Goal: Check status: Check status

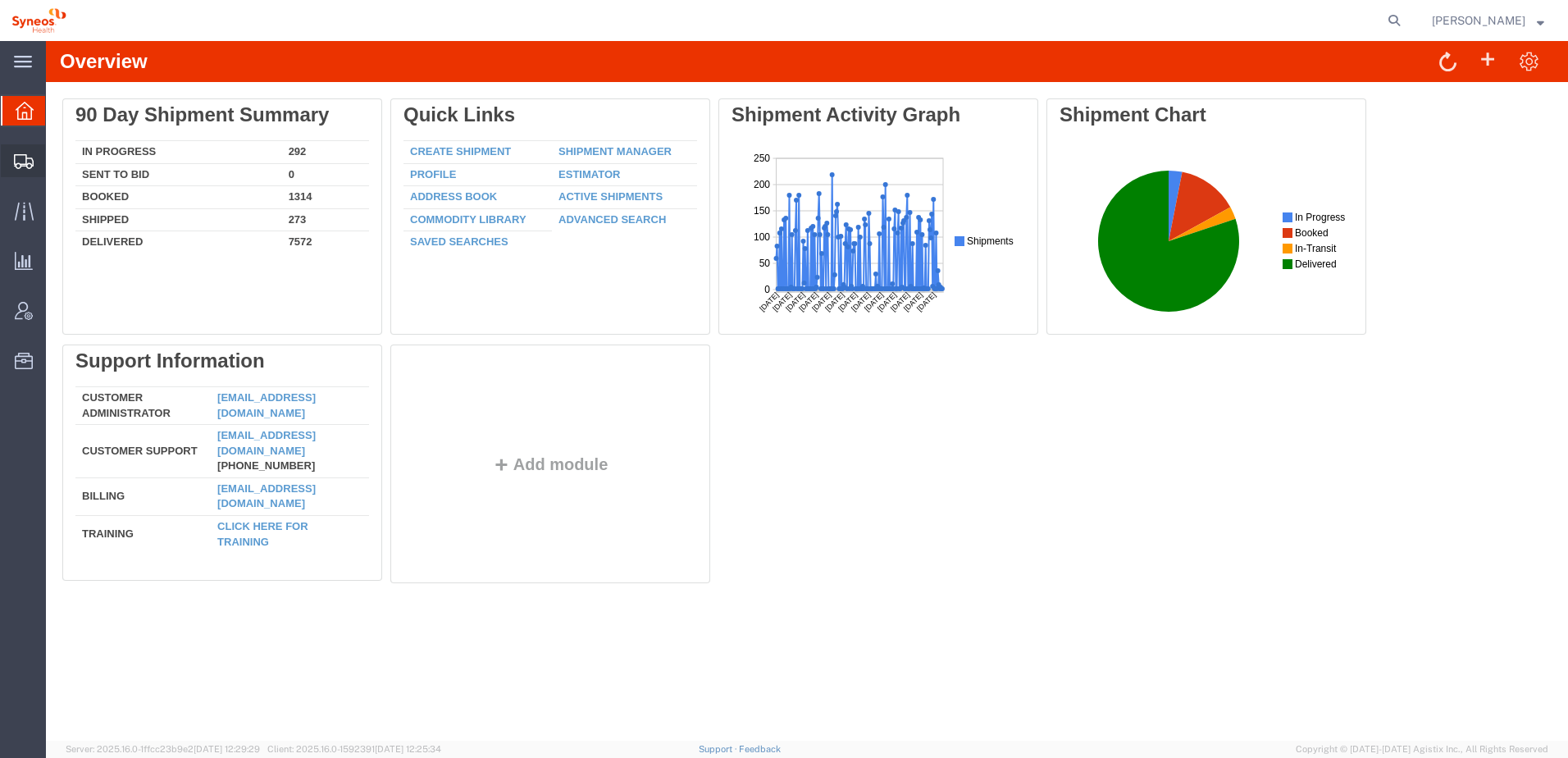
click at [26, 169] on div at bounding box center [23, 161] width 46 height 33
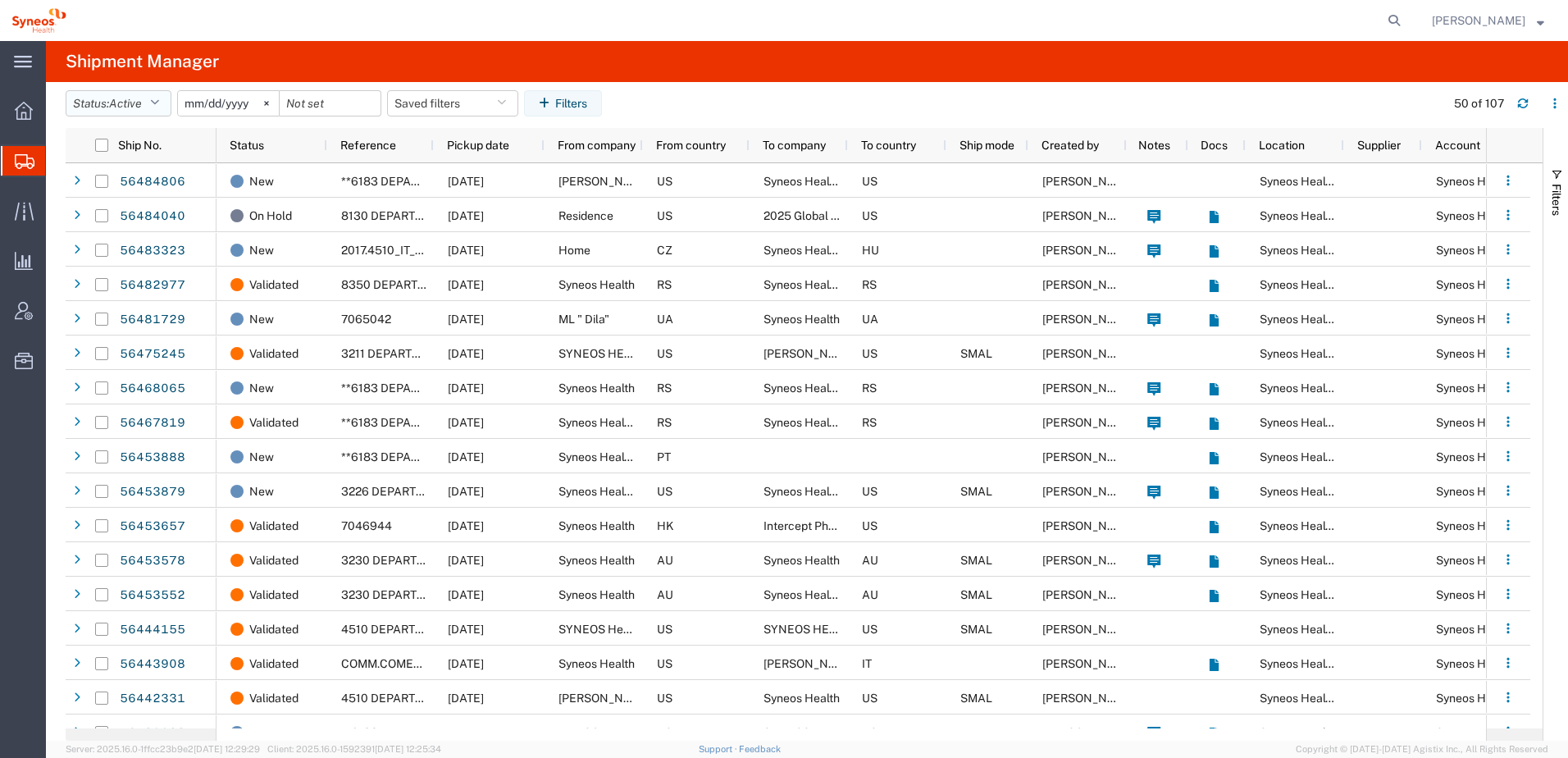
click at [159, 99] on icon "button" at bounding box center [154, 104] width 9 height 12
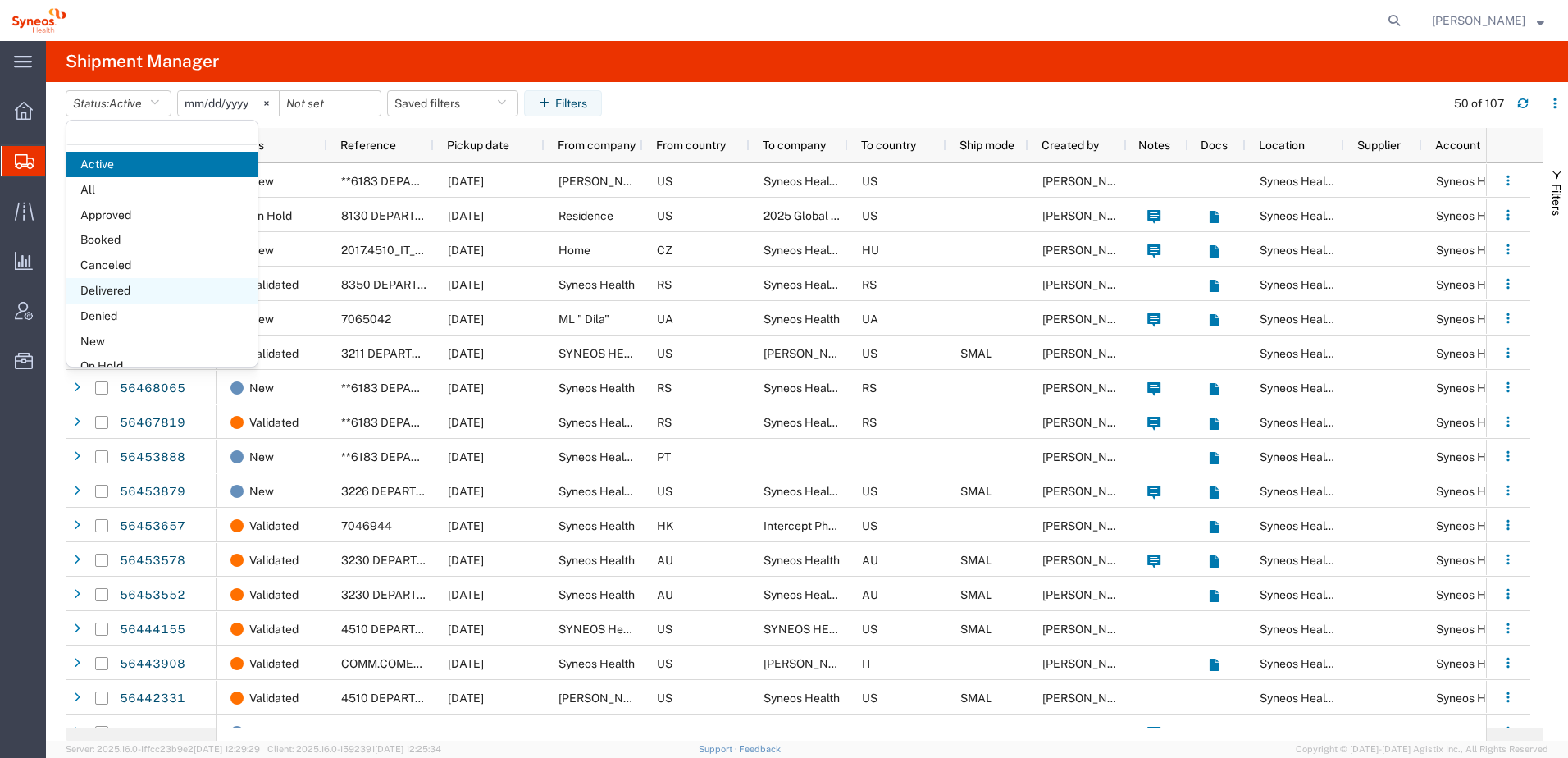
click at [111, 293] on span "Delivered" at bounding box center [161, 291] width 191 height 25
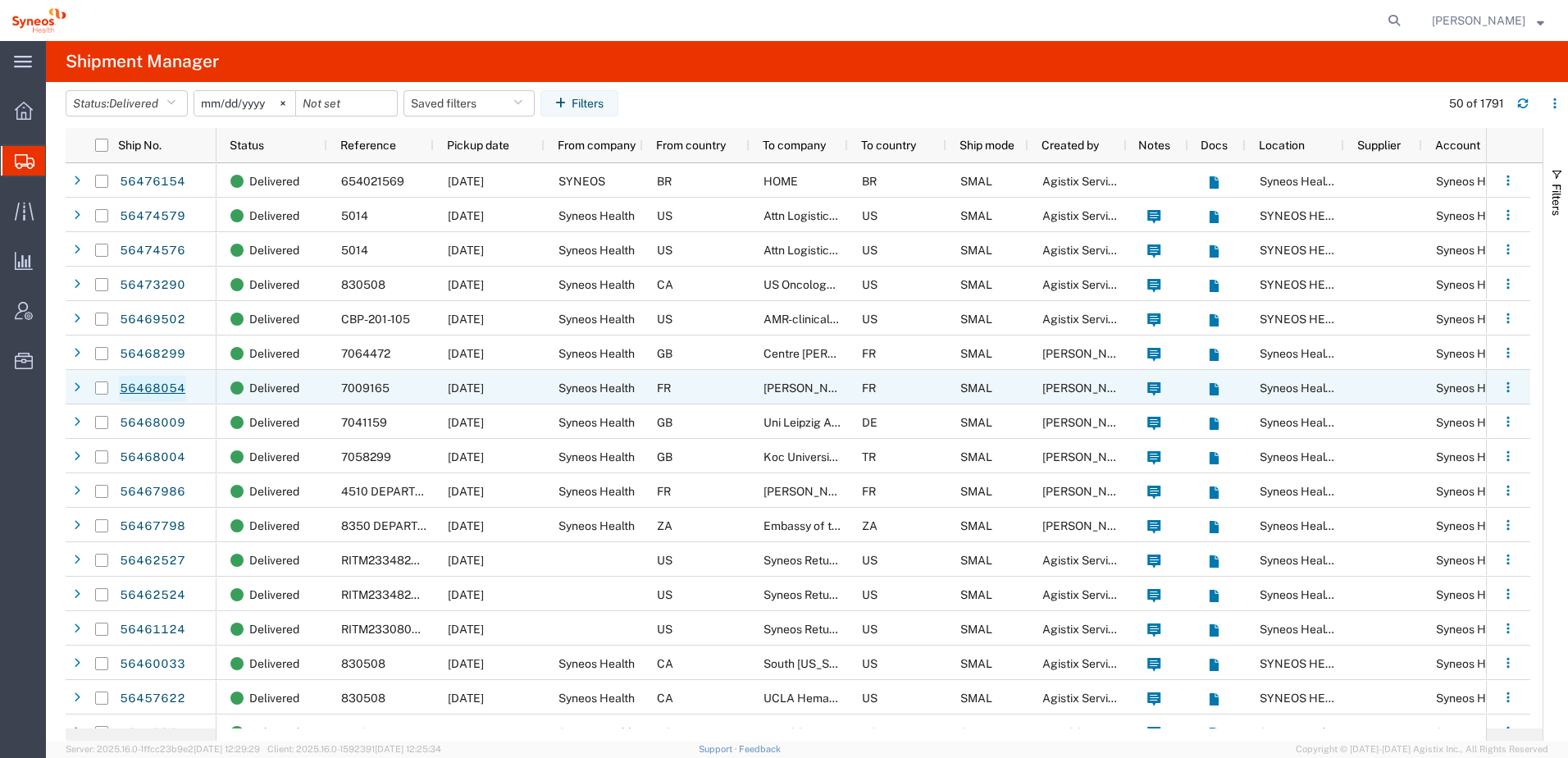
click at [159, 393] on link "56468054" at bounding box center [152, 389] width 68 height 26
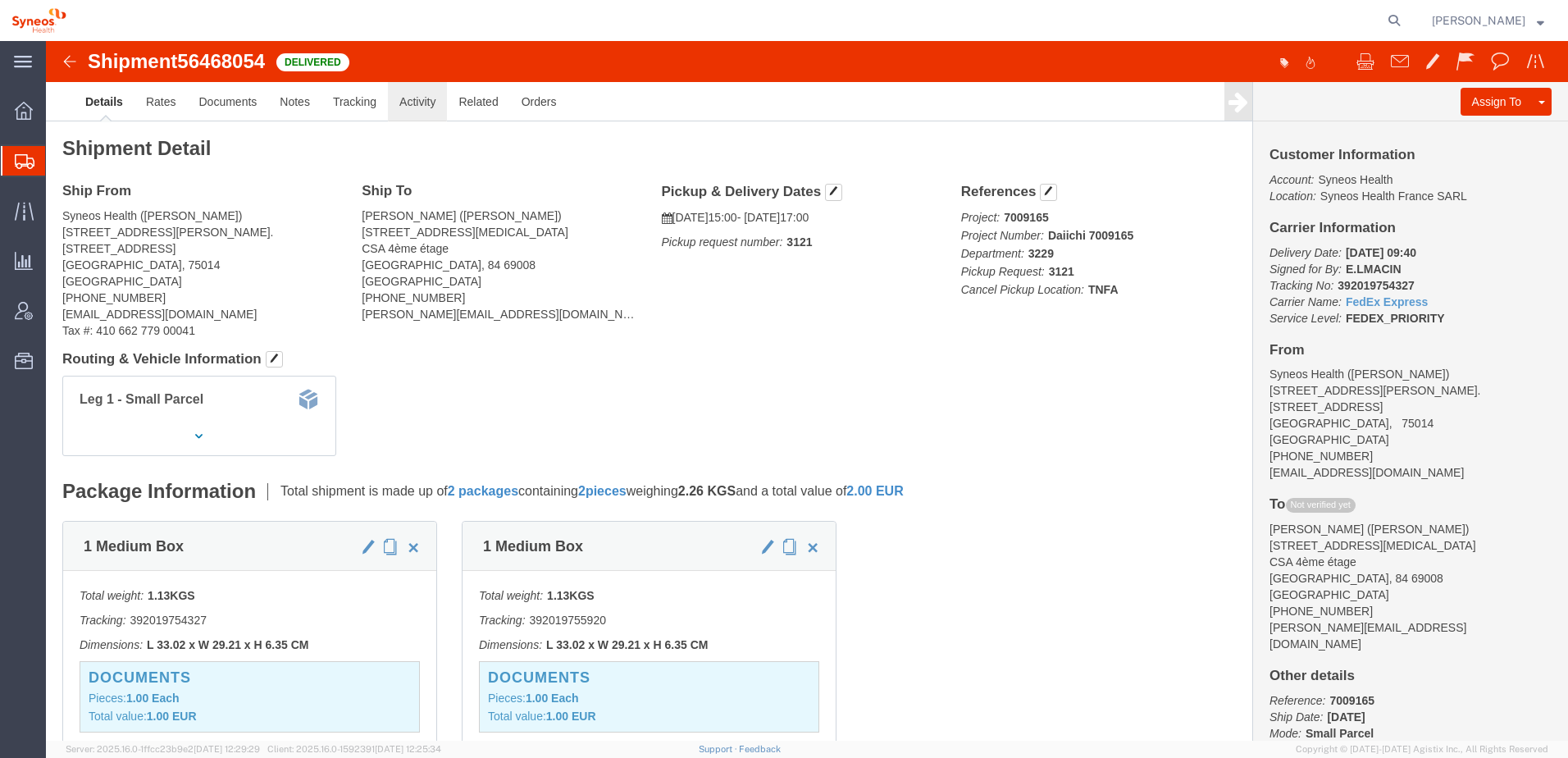
click link "Activity"
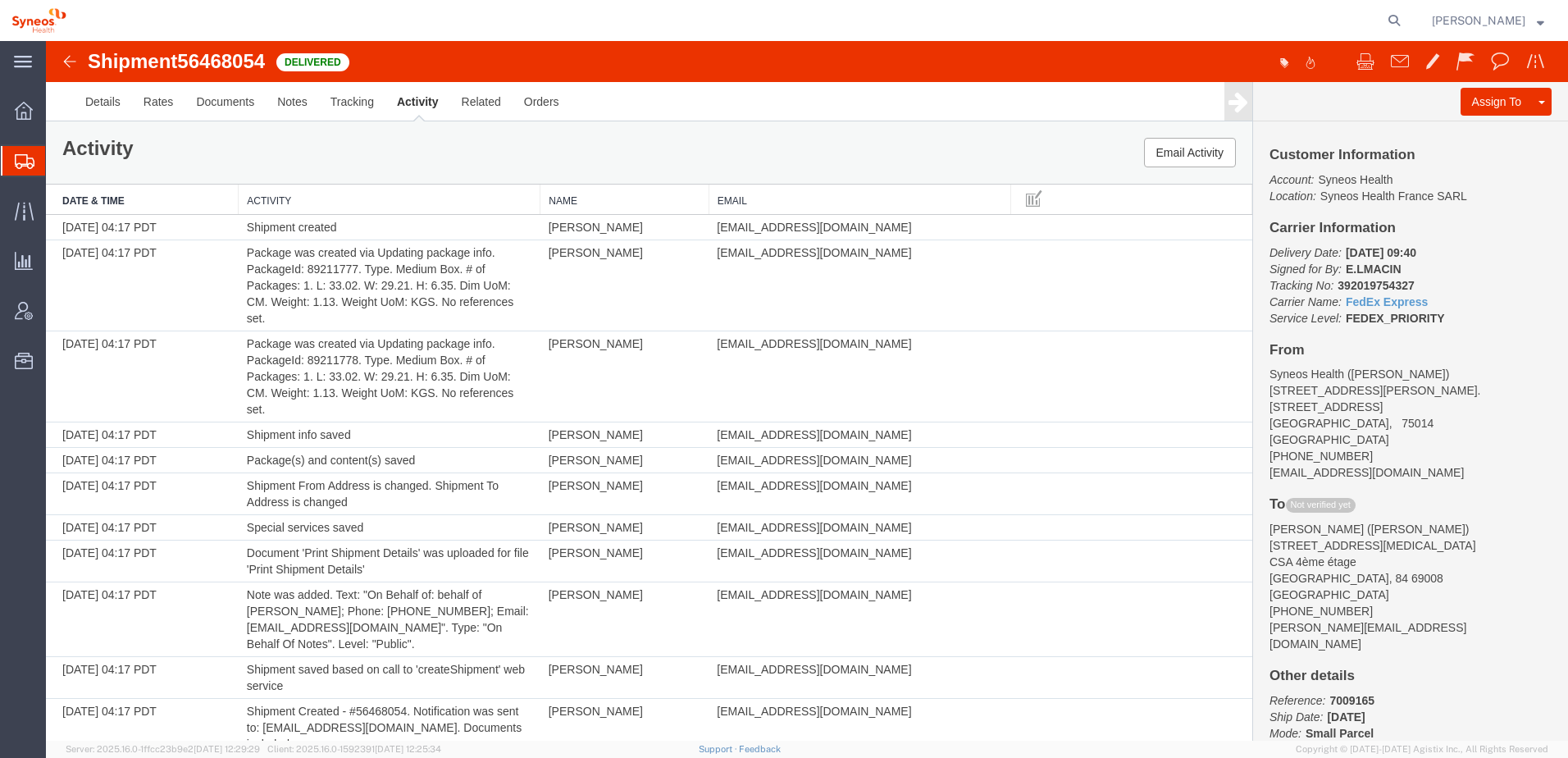
click at [65, 58] on img at bounding box center [69, 62] width 20 height 20
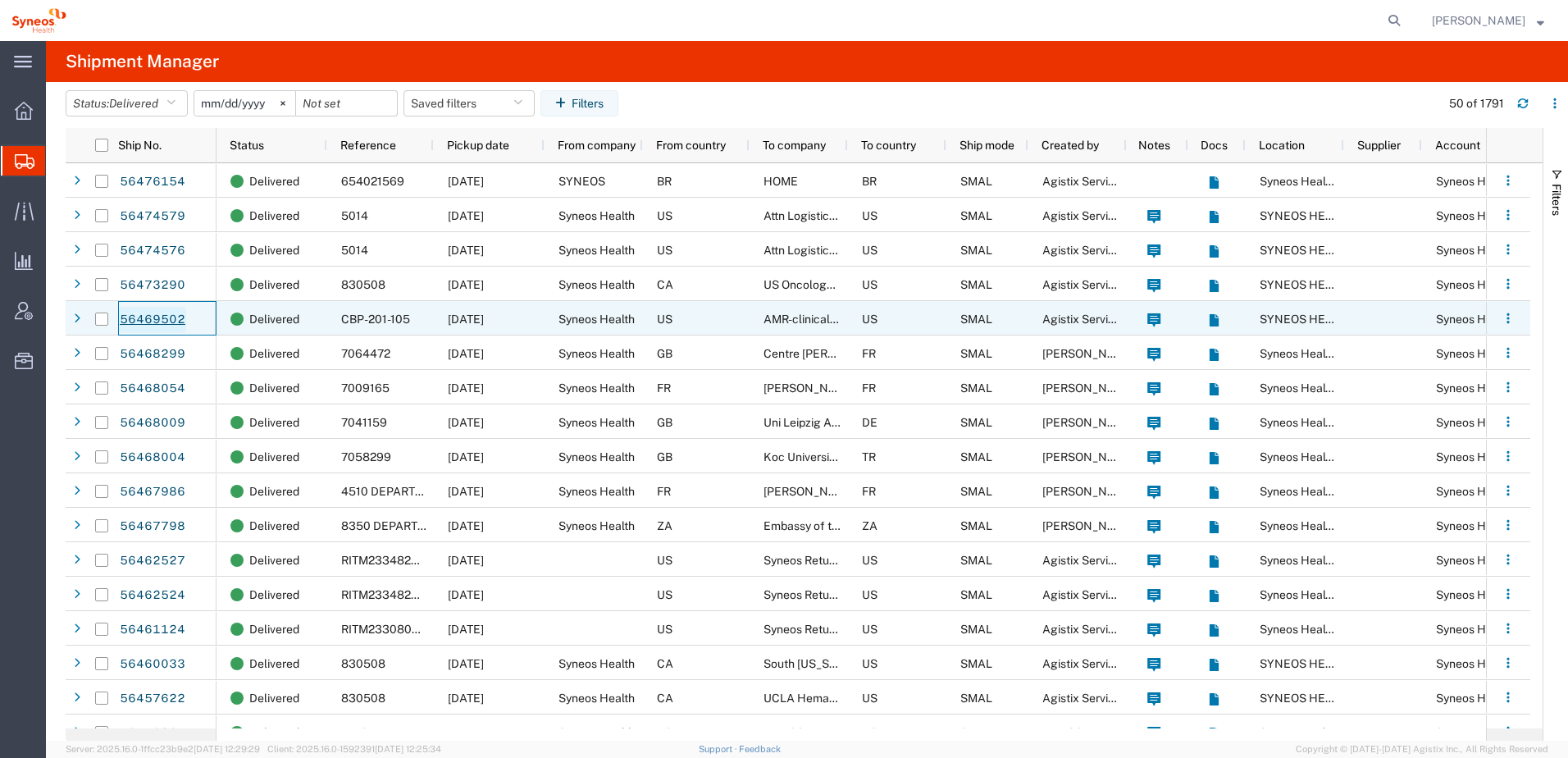
click at [136, 315] on link "56469502" at bounding box center [152, 319] width 68 height 26
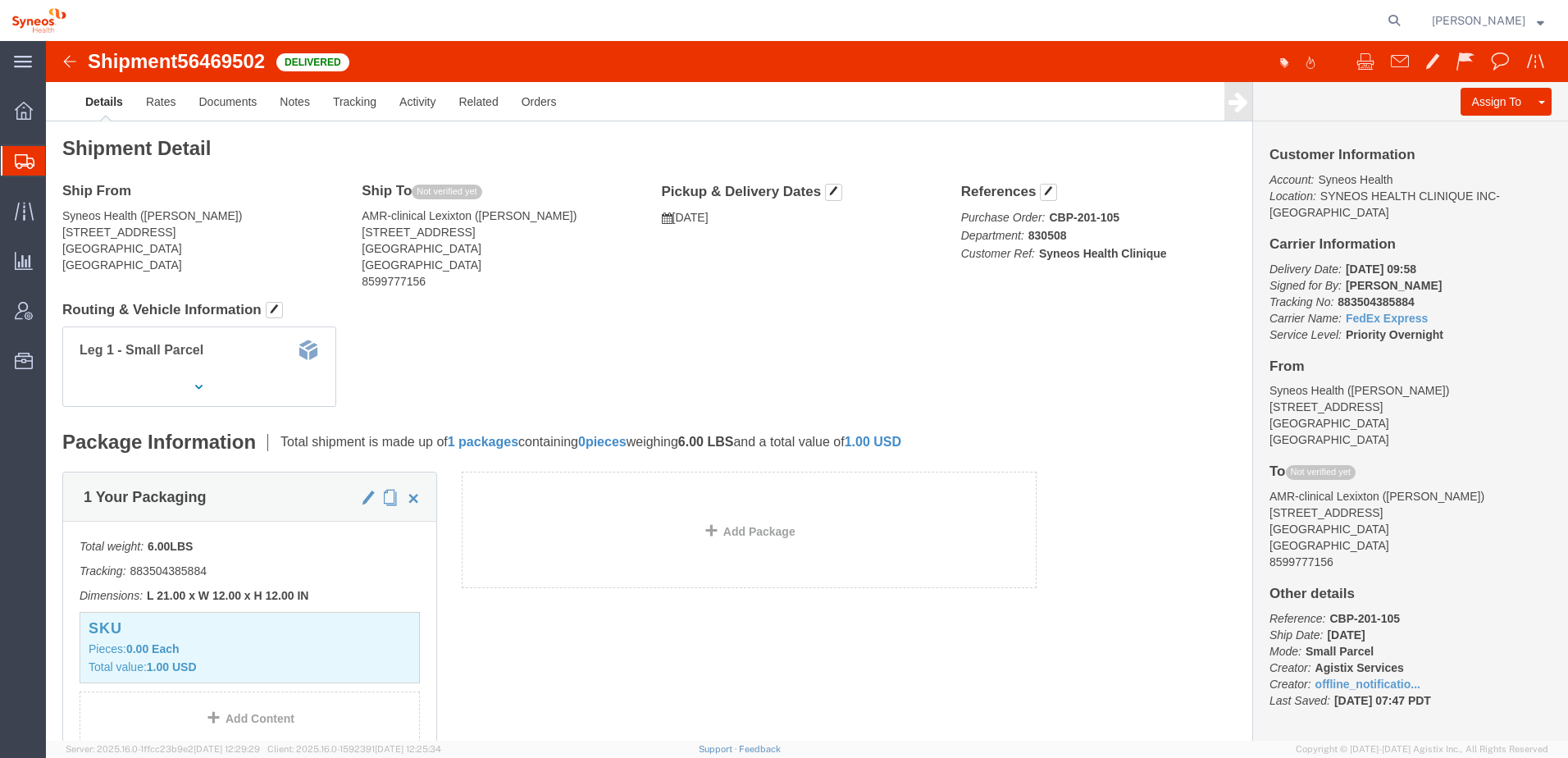
click at [58, 163] on span "Shipments" at bounding box center [51, 161] width 13 height 33
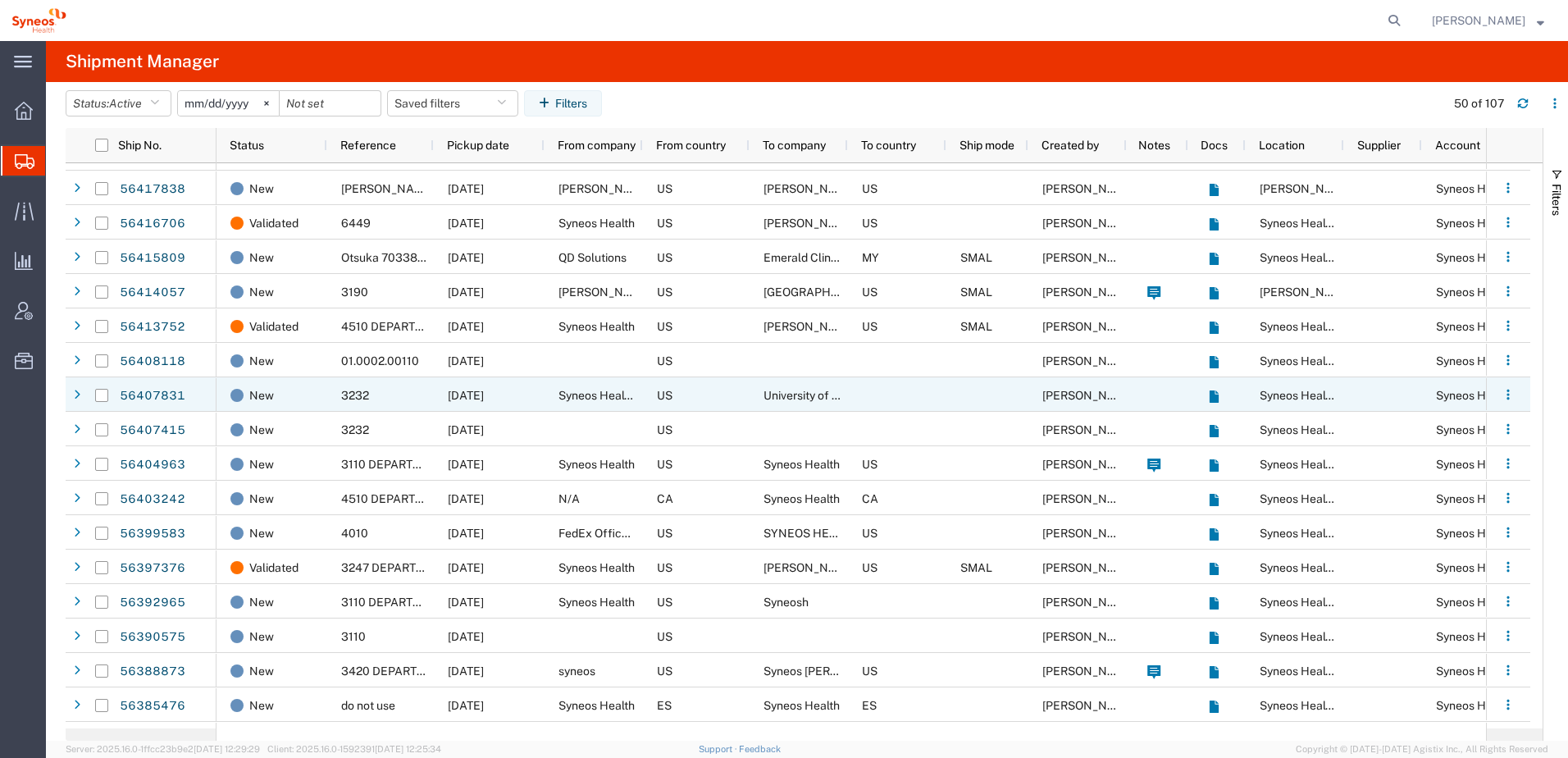
scroll to position [876, 0]
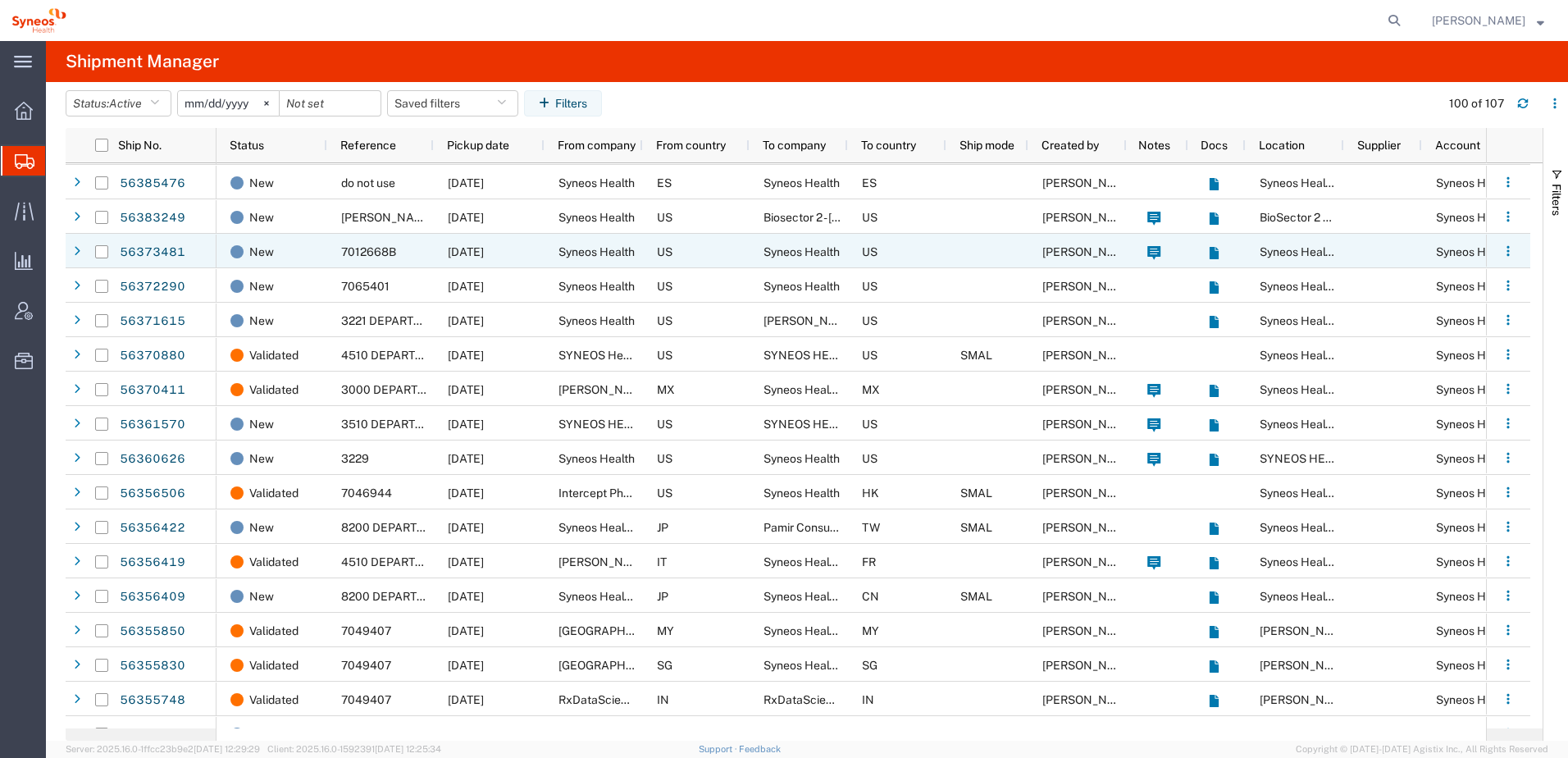
scroll to position [1094, 0]
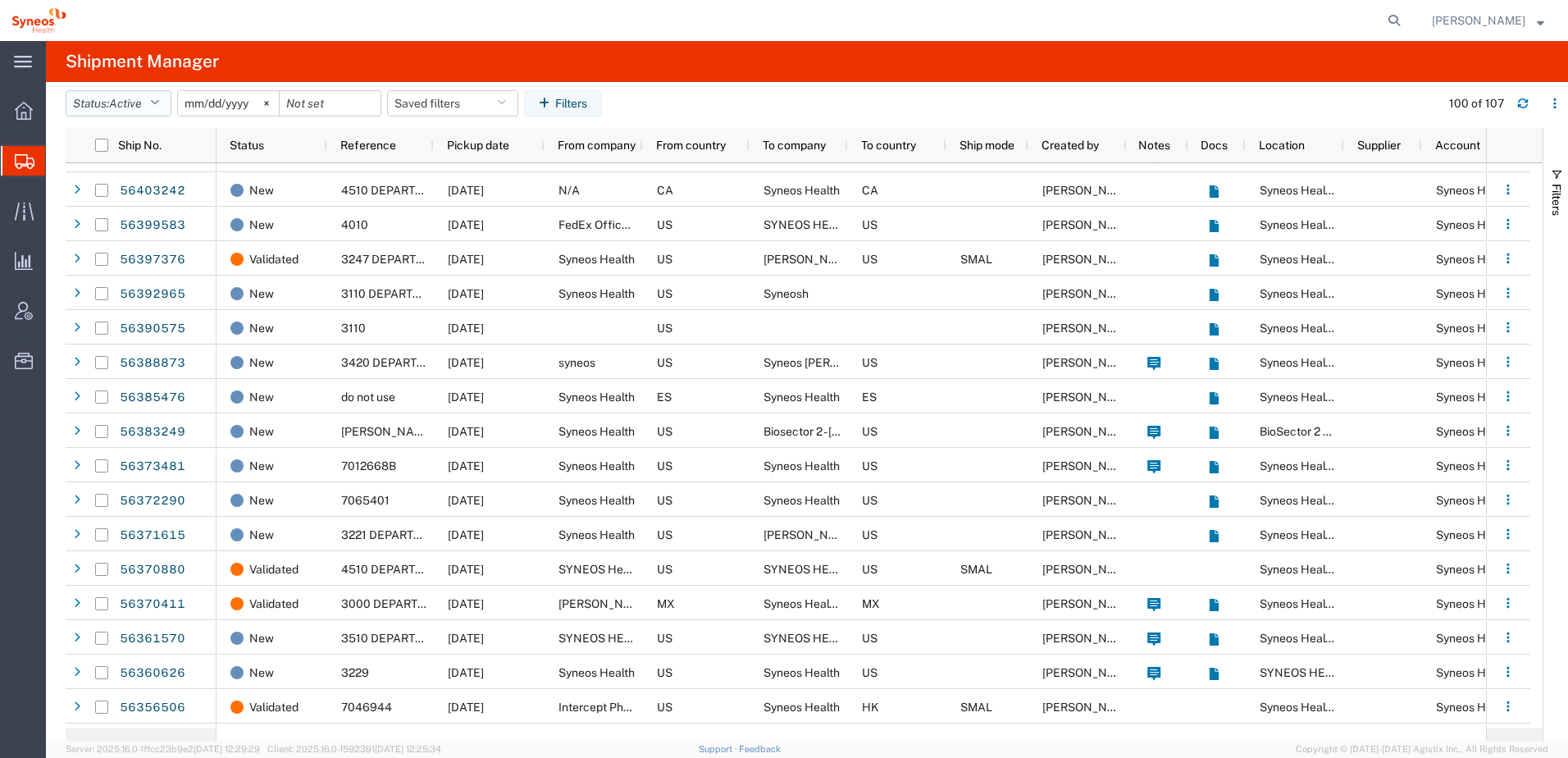
click at [154, 94] on button "Status: Active" at bounding box center [118, 103] width 106 height 26
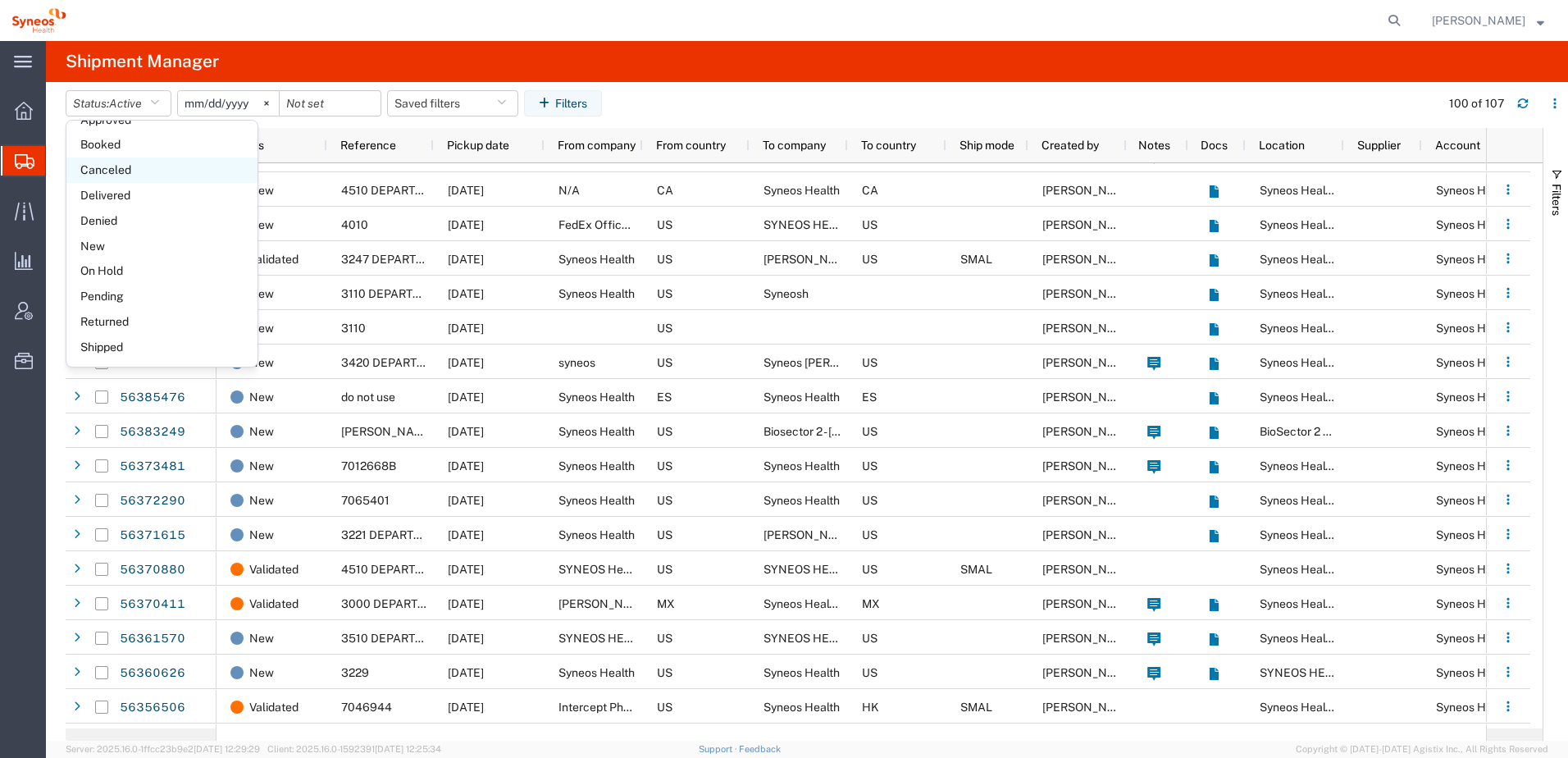
scroll to position [0, 0]
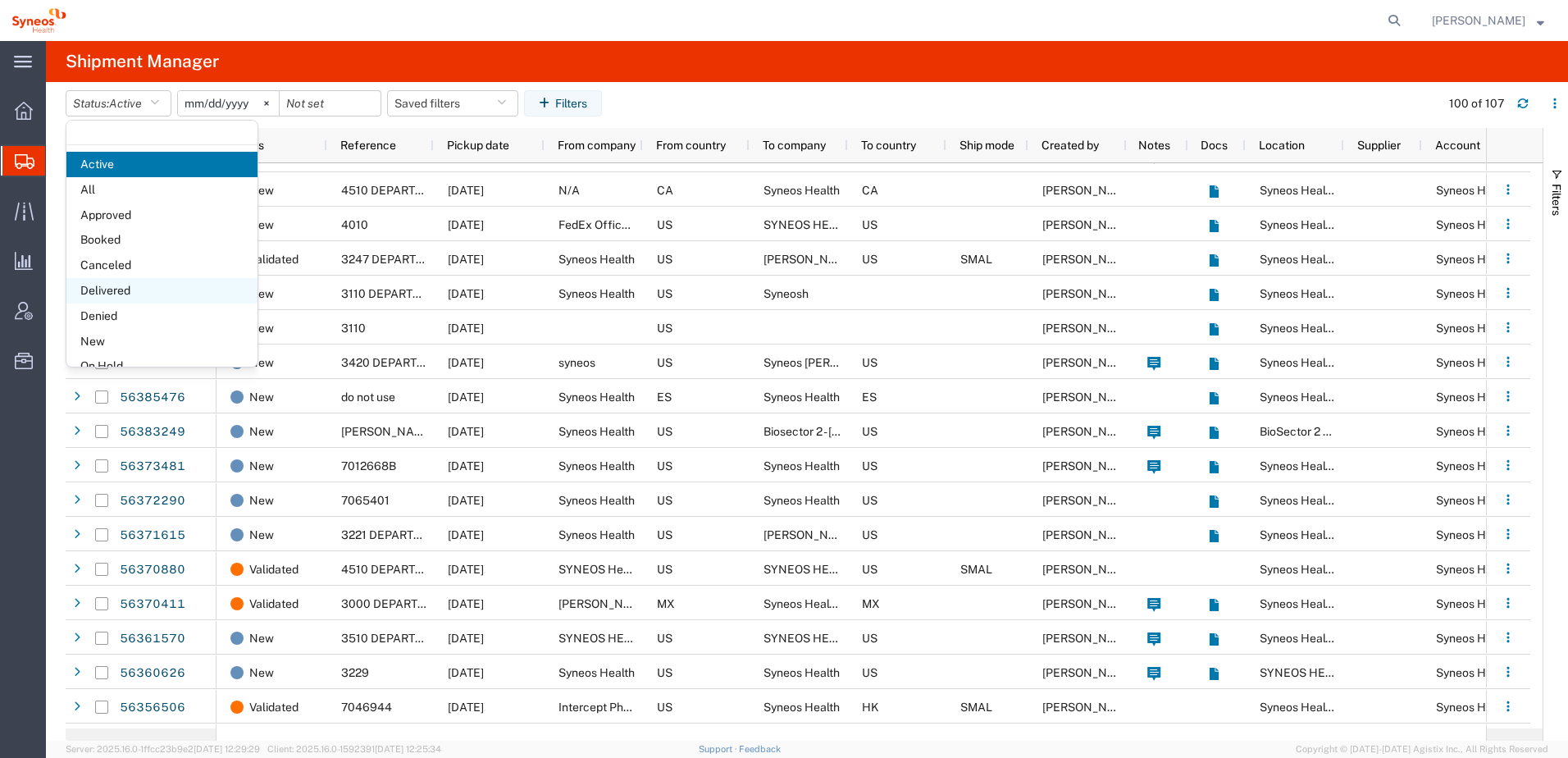
click at [149, 283] on span "Delivered" at bounding box center [161, 291] width 191 height 25
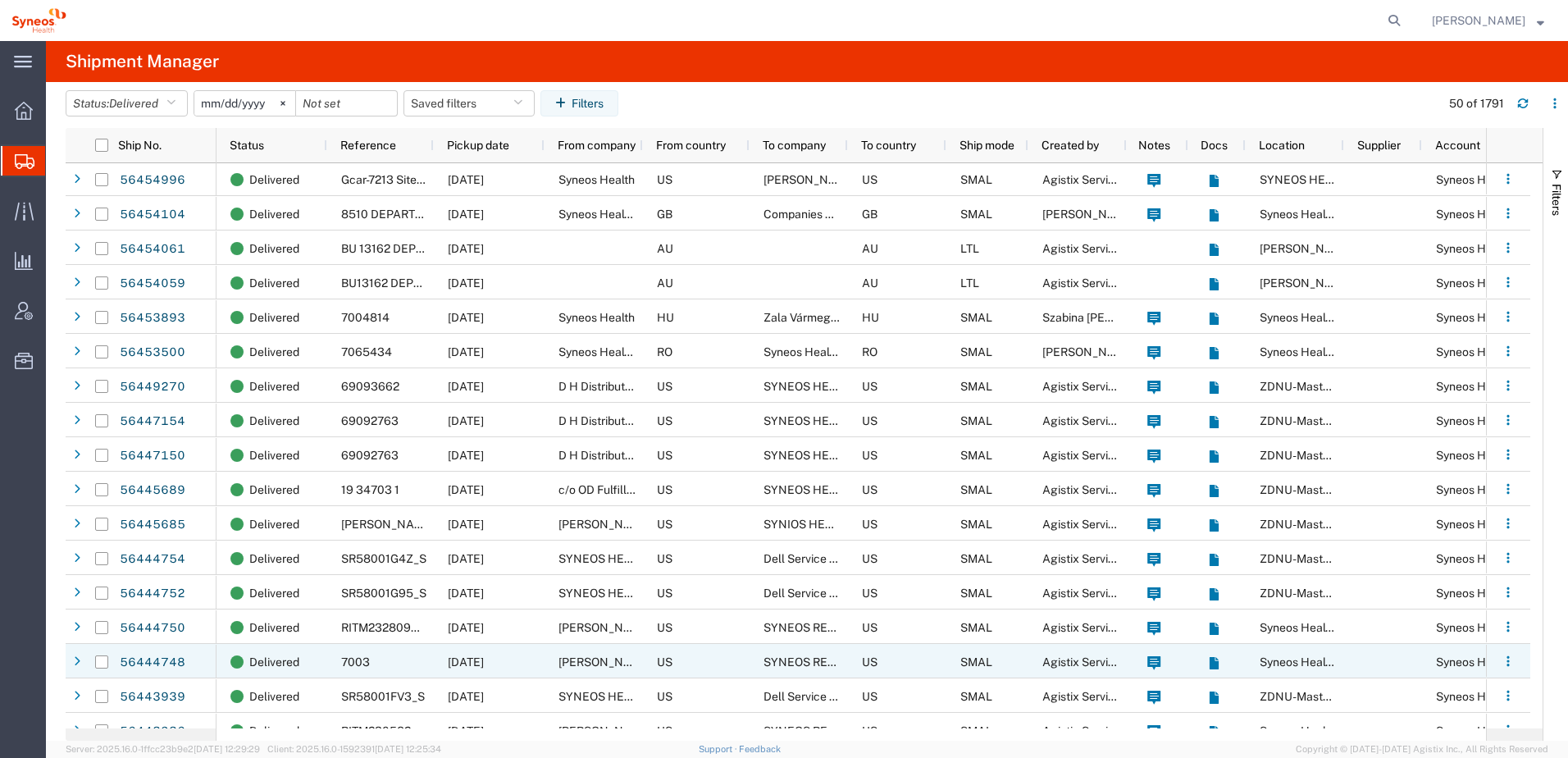
scroll to position [876, 0]
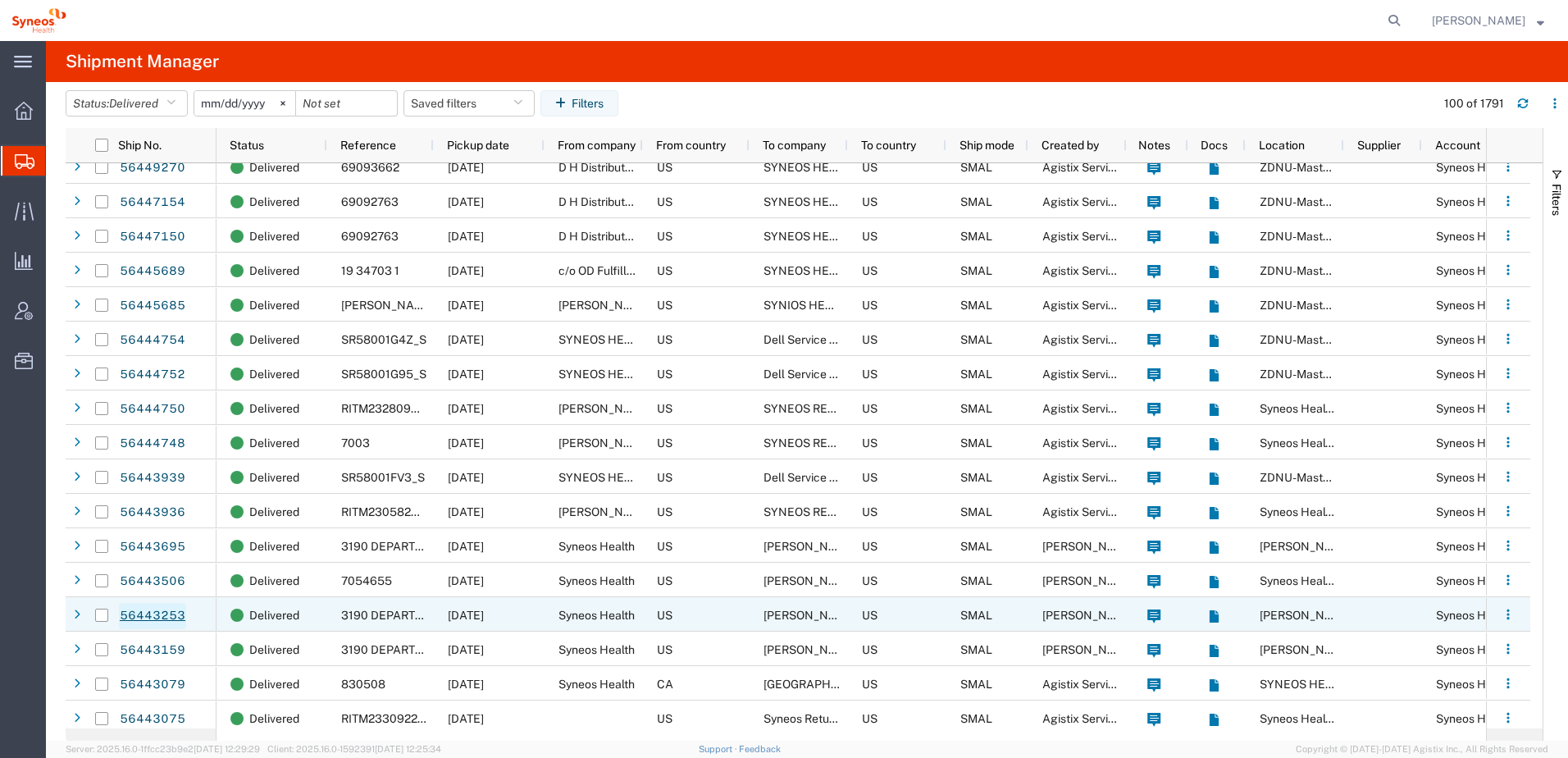
click at [147, 610] on link "56443253" at bounding box center [152, 616] width 68 height 26
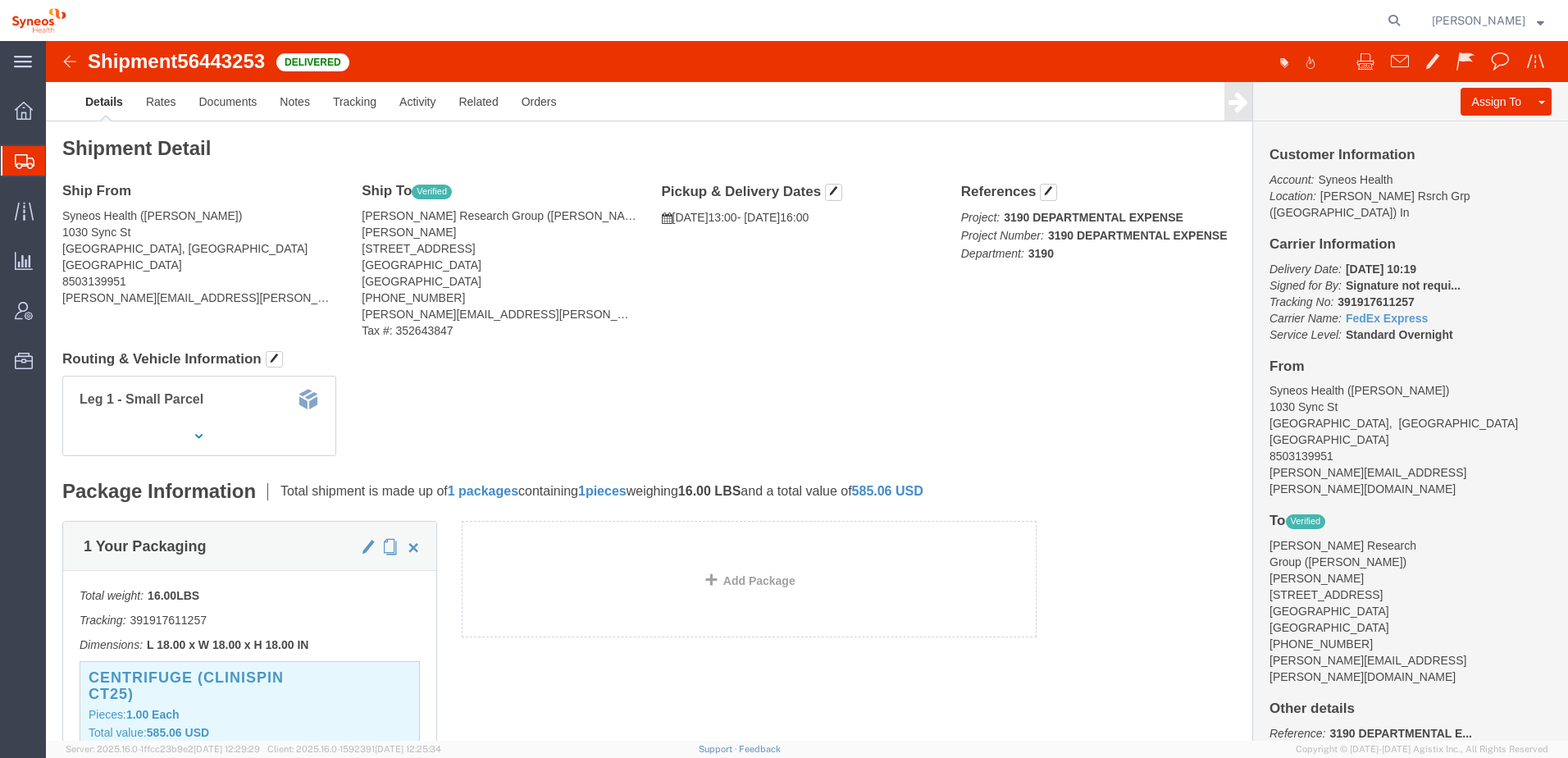
click img
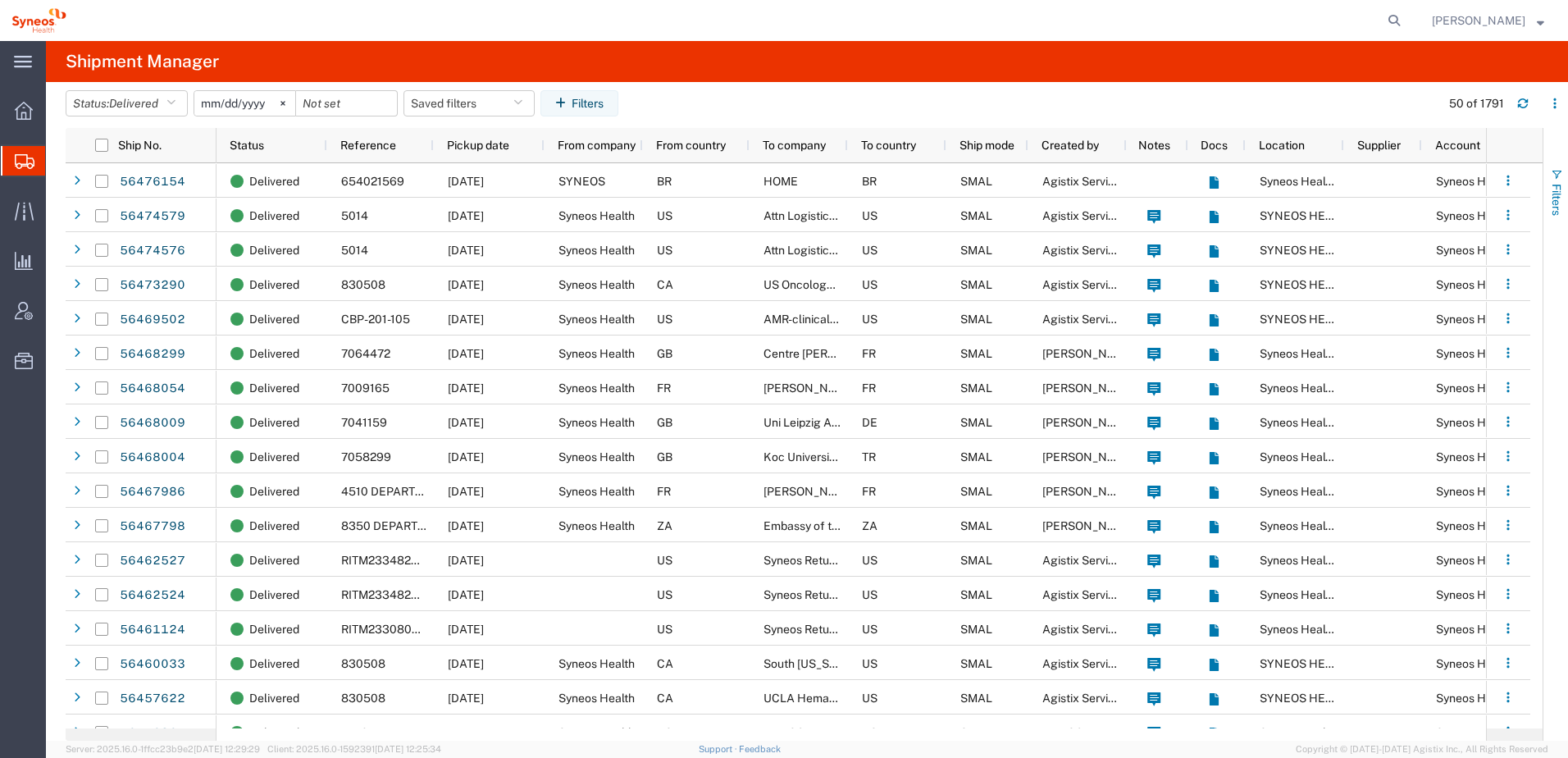
click at [1557, 184] on span "Filters" at bounding box center [1555, 200] width 13 height 32
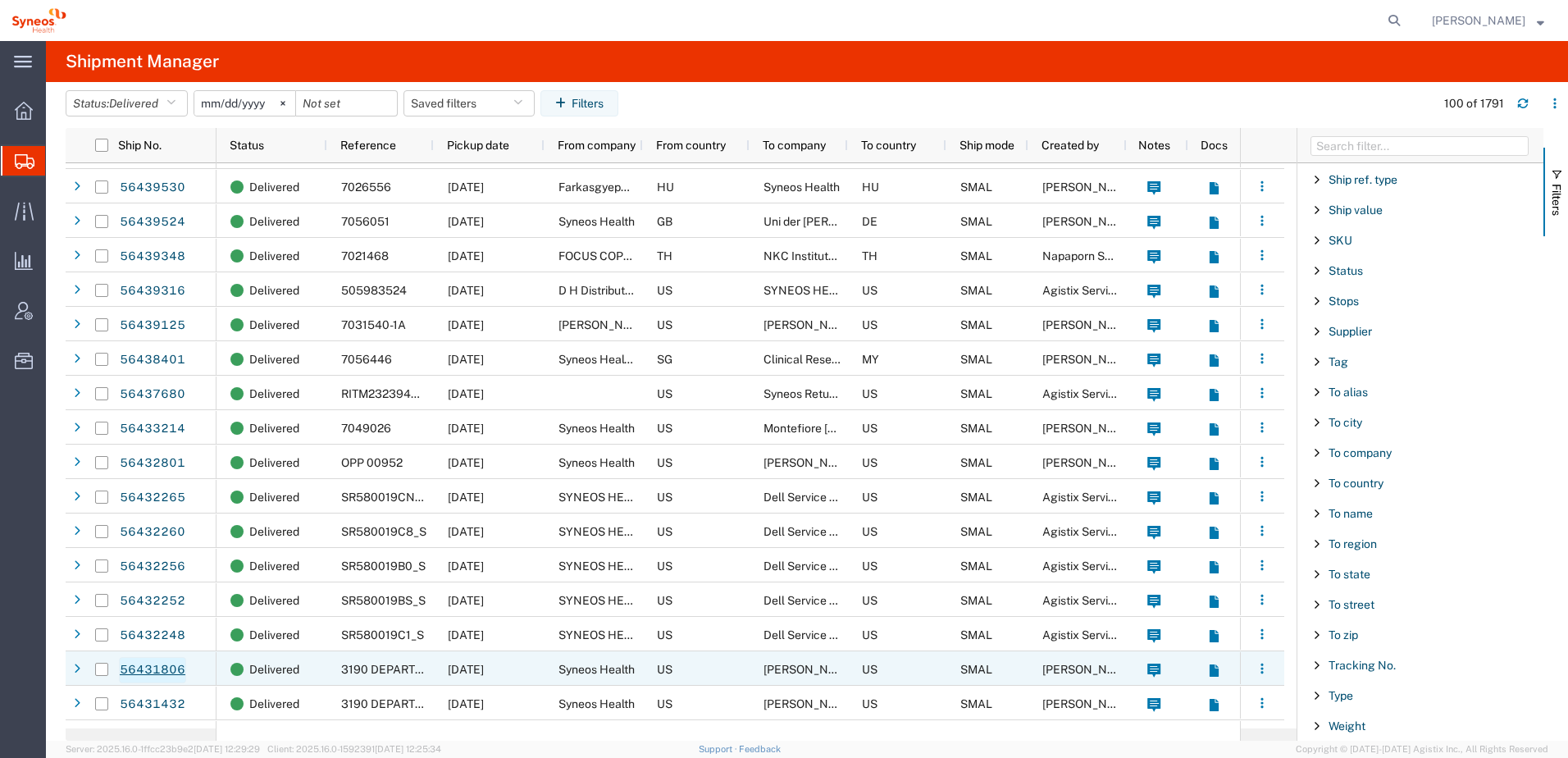
click at [147, 670] on link "56431806" at bounding box center [152, 670] width 68 height 26
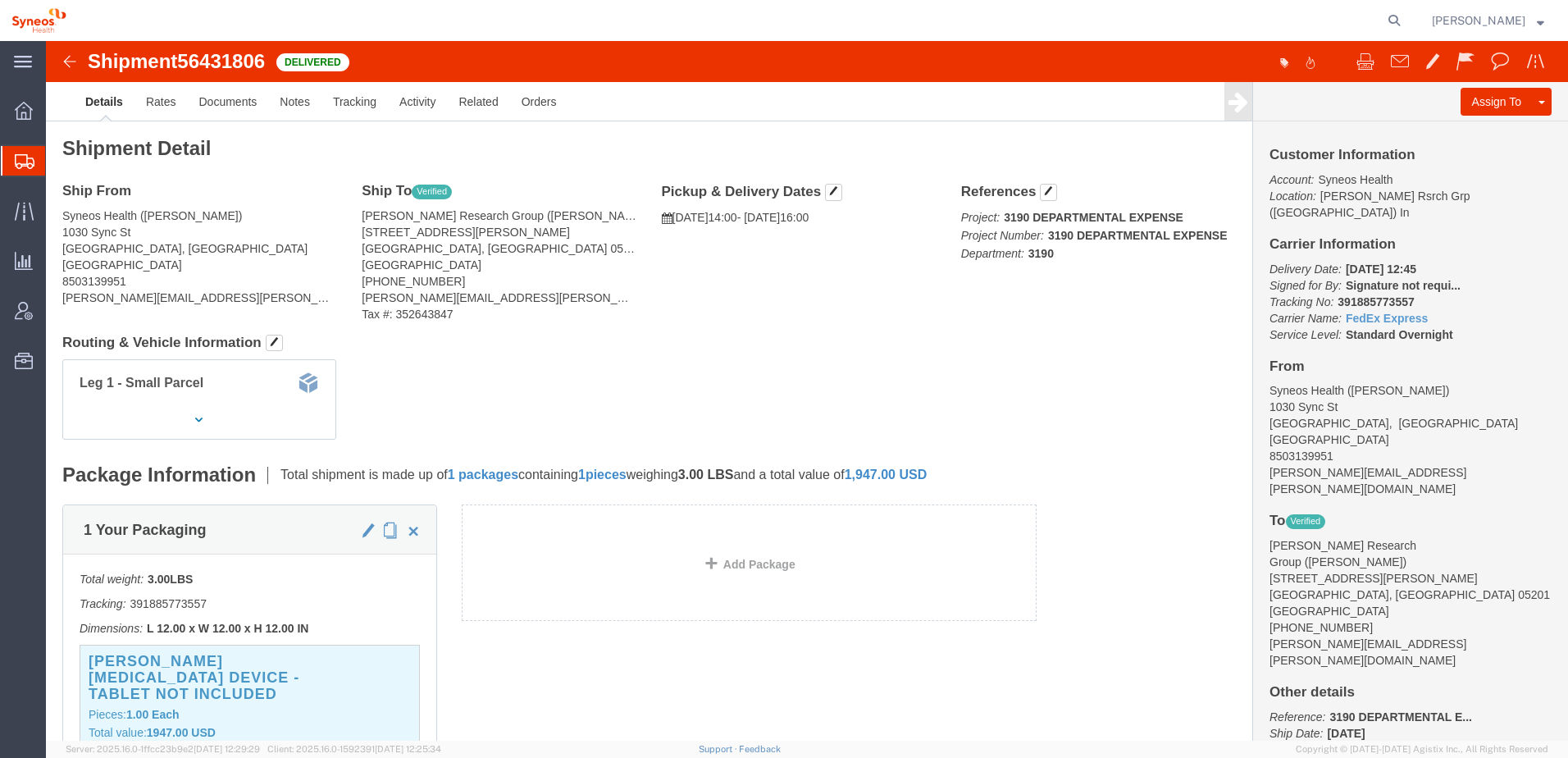
click img
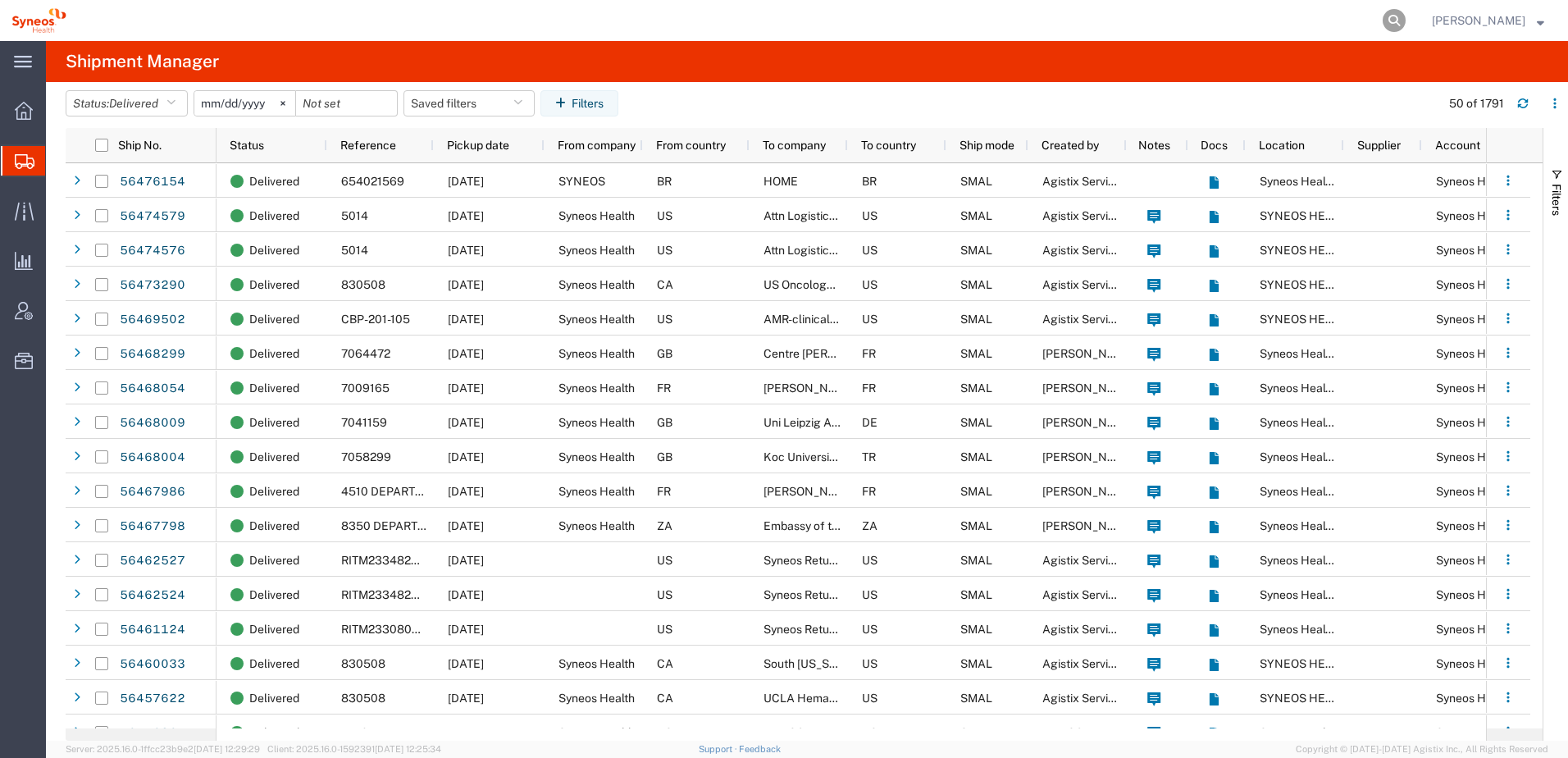
click at [1406, 14] on icon at bounding box center [1393, 20] width 23 height 23
paste input "56426633"
type input "56426633"
click at [1406, 16] on icon at bounding box center [1393, 20] width 23 height 23
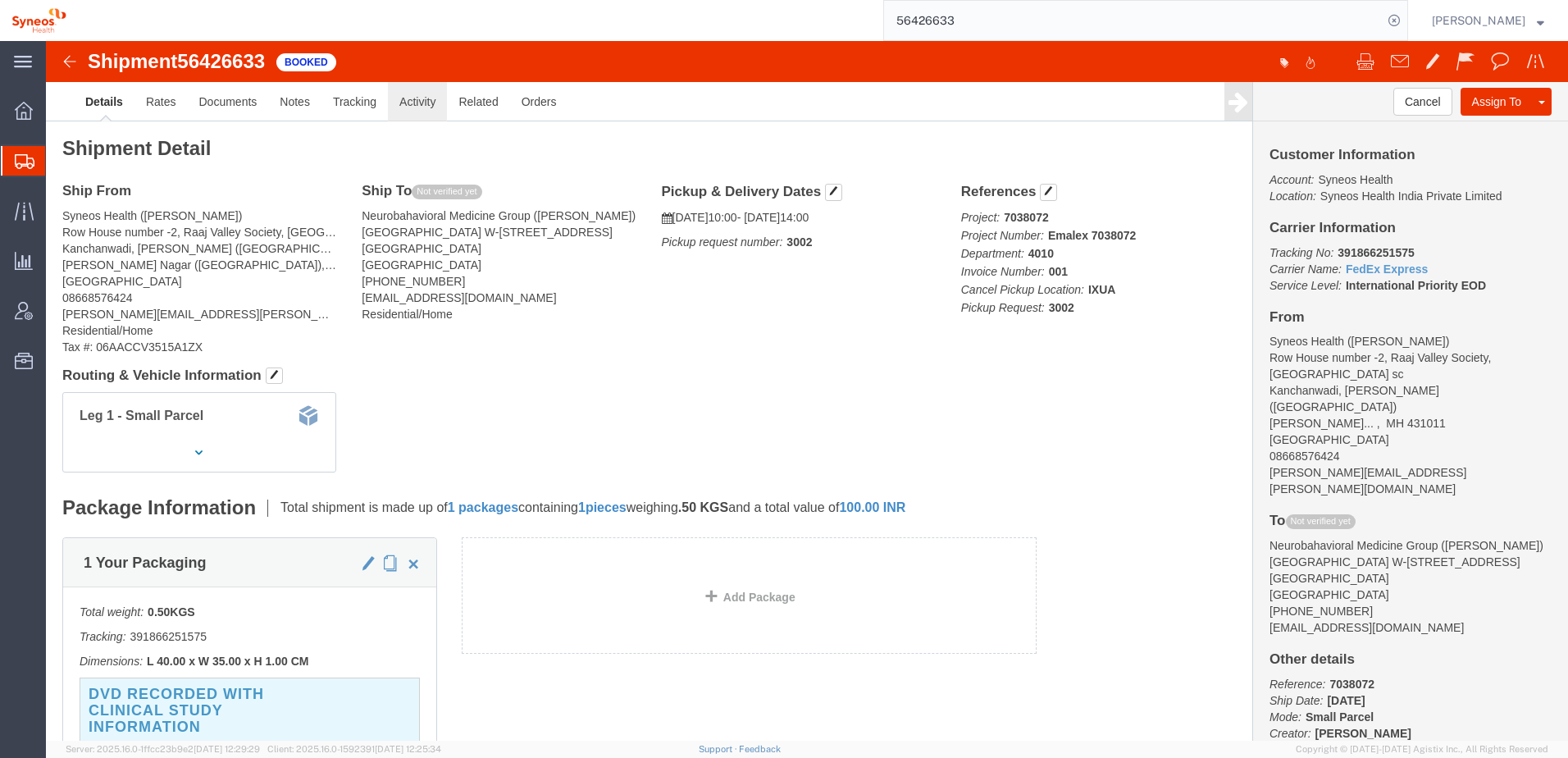
click link "Activity"
